Goal: Transaction & Acquisition: Download file/media

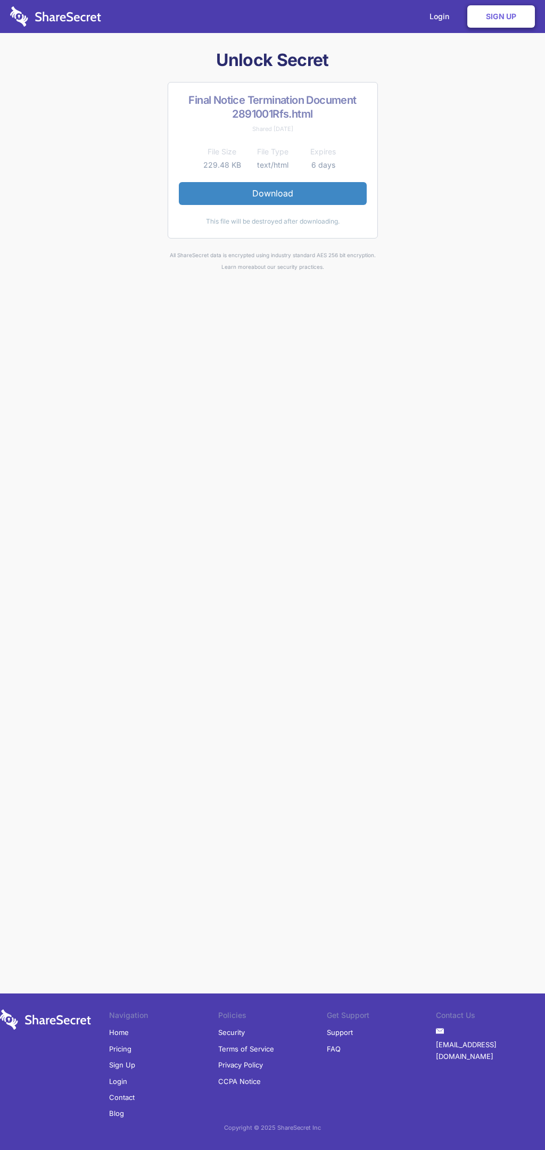
click at [273, 193] on link "Download" at bounding box center [273, 193] width 188 height 22
